Goal: Check status: Check status

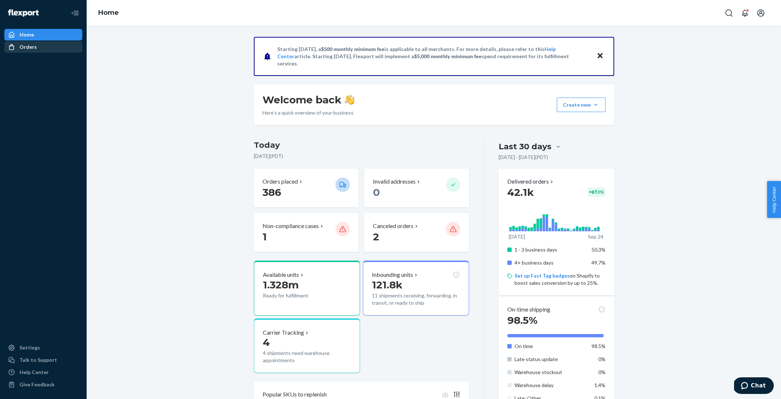
click at [29, 46] on div "Orders" at bounding box center [28, 46] width 17 height 7
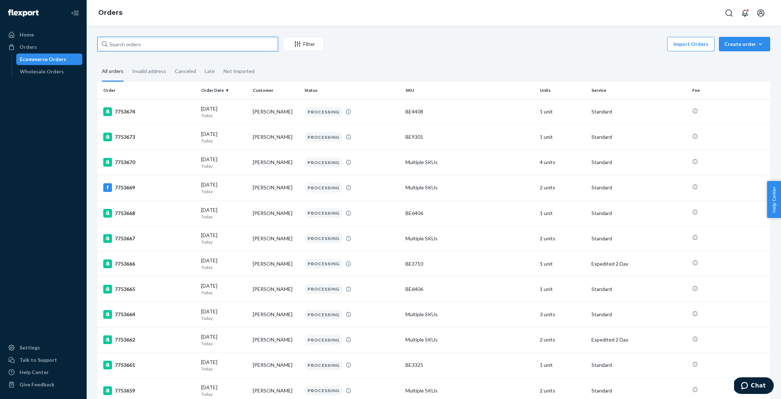
click at [148, 42] on input "text" at bounding box center [188, 44] width 181 height 14
paste input "#TO3672"
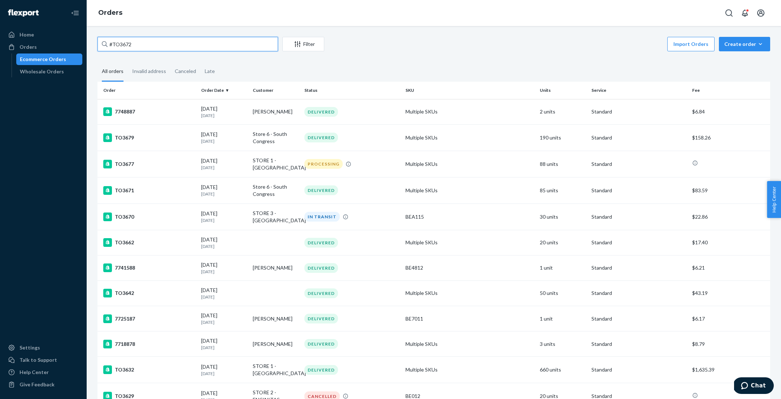
click at [113, 43] on input "#TO3672" at bounding box center [188, 44] width 181 height 14
click at [143, 46] on input "TO3672" at bounding box center [188, 44] width 181 height 14
drag, startPoint x: 142, startPoint y: 44, endPoint x: 69, endPoint y: 43, distance: 72.6
click at [69, 43] on div "Home Orders Ecommerce Orders Wholesale Orders Settings Talk to Support Help Cen…" at bounding box center [390, 199] width 781 height 399
type input "store 1"
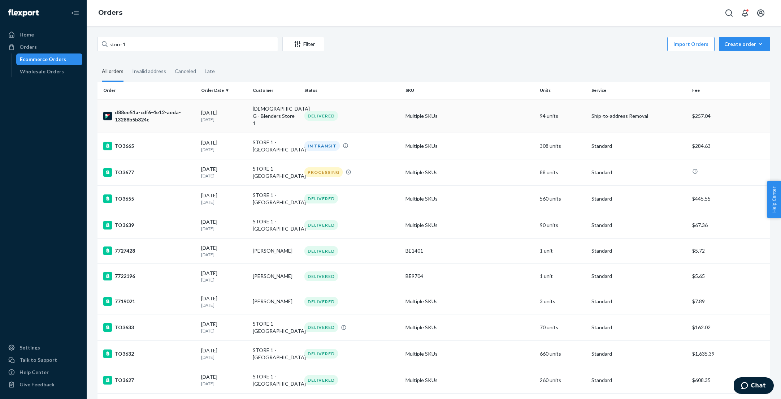
click at [151, 109] on div "d88ee51a-cdf6-4e12-aeda-13288b5b324c" at bounding box center [149, 116] width 92 height 14
click at [125, 142] on div "TO3665" at bounding box center [149, 146] width 92 height 9
drag, startPoint x: 135, startPoint y: 47, endPoint x: 57, endPoint y: 45, distance: 77.7
click at [57, 46] on div "Home Orders Ecommerce Orders Wholesale Orders Settings Talk to Support Help Cen…" at bounding box center [390, 199] width 781 height 399
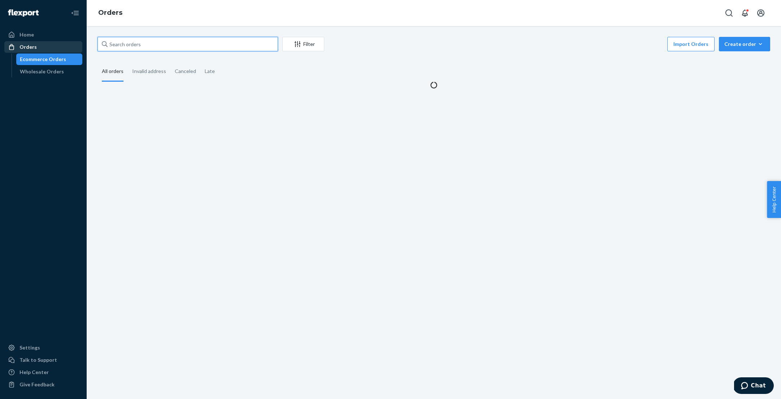
paste input "#TO3673"
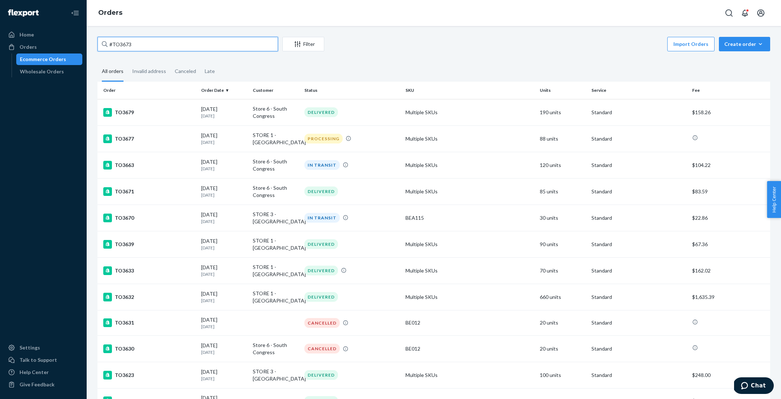
click at [111, 46] on input "#TO3673" at bounding box center [188, 44] width 181 height 14
click at [144, 46] on input "TO3673" at bounding box center [188, 44] width 181 height 14
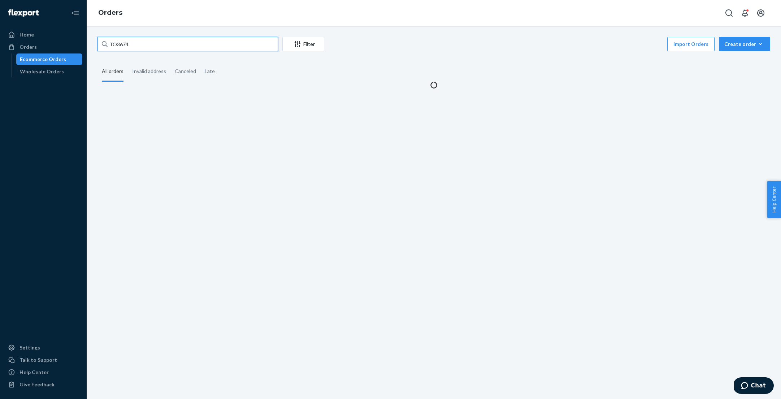
type input "TO3674"
